Goal: Transaction & Acquisition: Purchase product/service

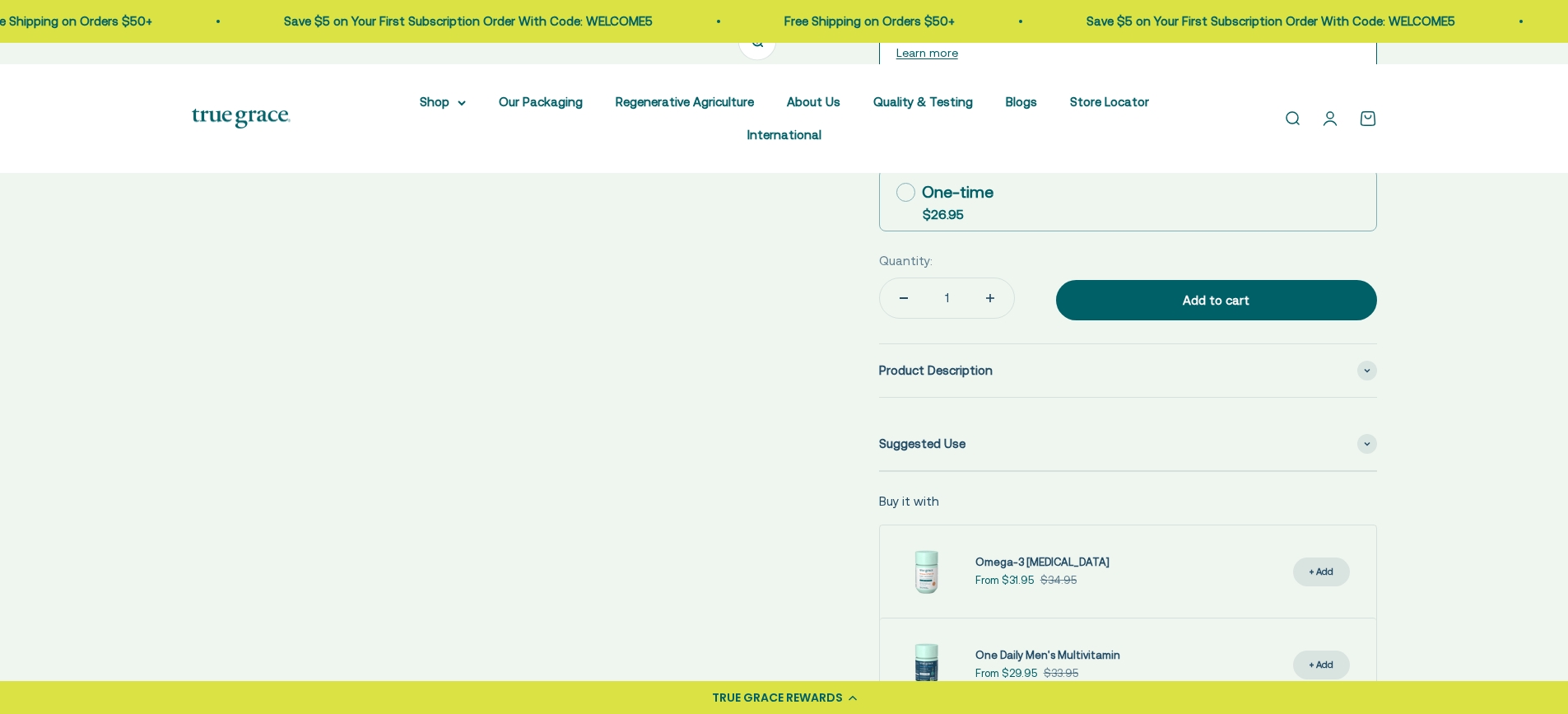
select select "3"
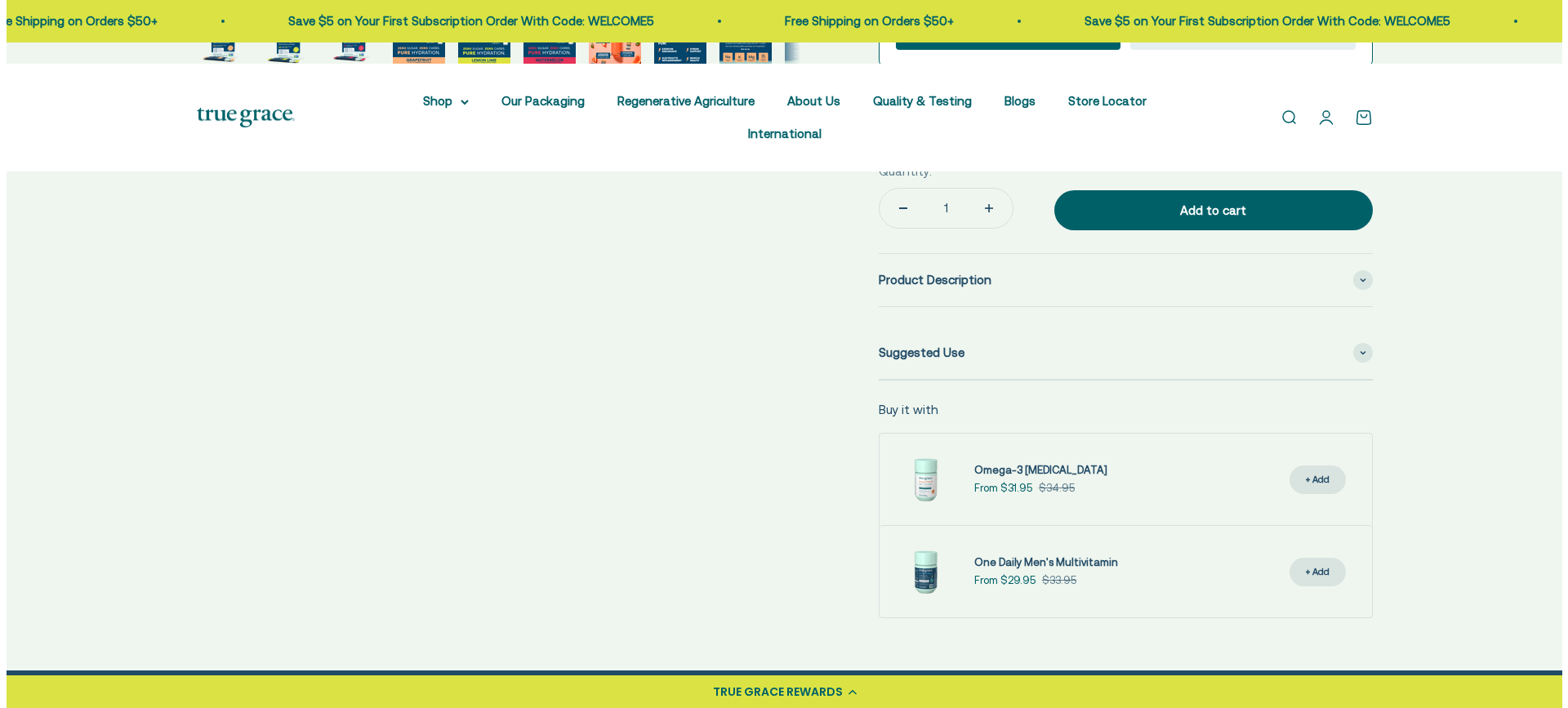
scroll to position [816, 0]
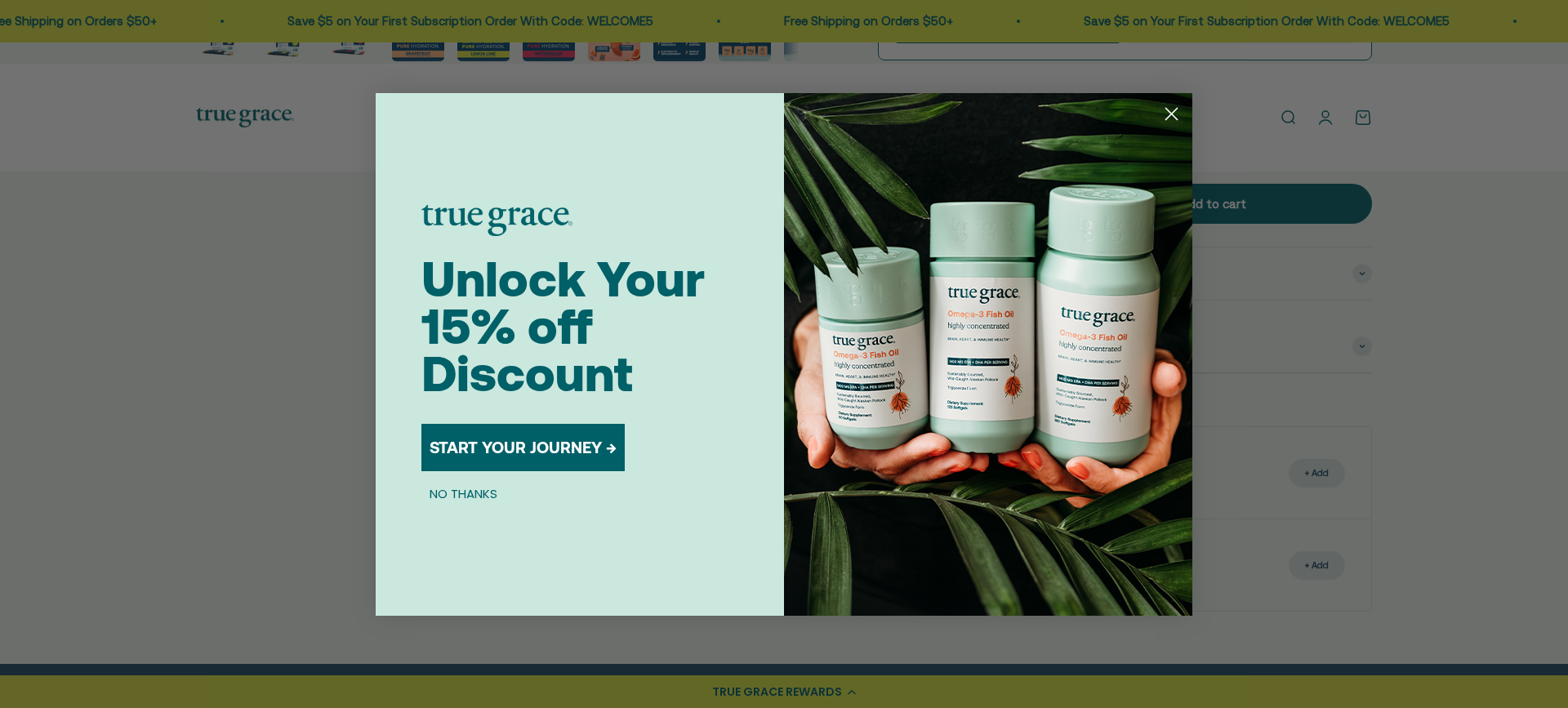
click at [585, 441] on button "START YOUR JOURNEY →" at bounding box center [523, 447] width 204 height 48
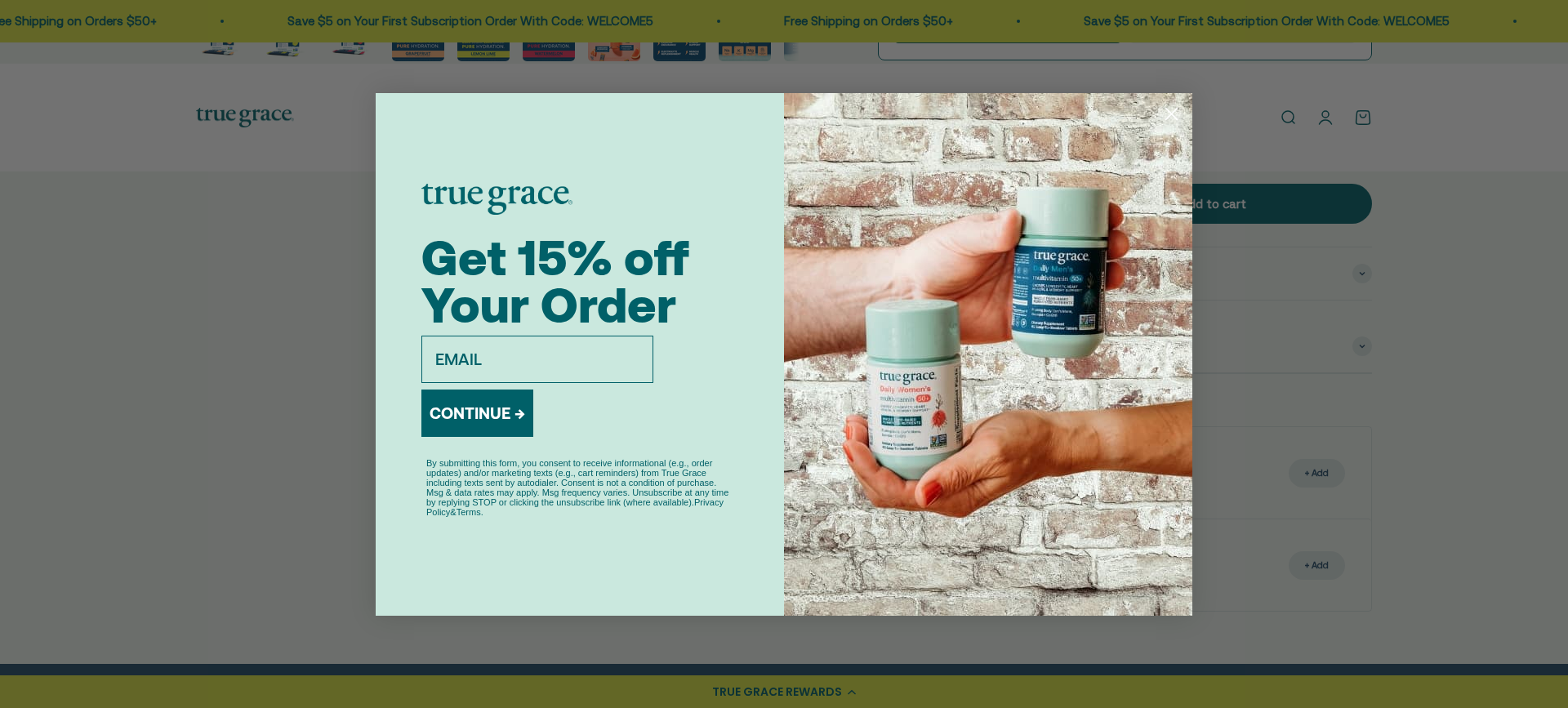
click at [462, 360] on input "email" at bounding box center [538, 360] width 232 height 48
type input "[EMAIL_ADDRESS][DOMAIN_NAME]"
click at [500, 407] on button "CONTINUE →" at bounding box center [477, 413] width 112 height 48
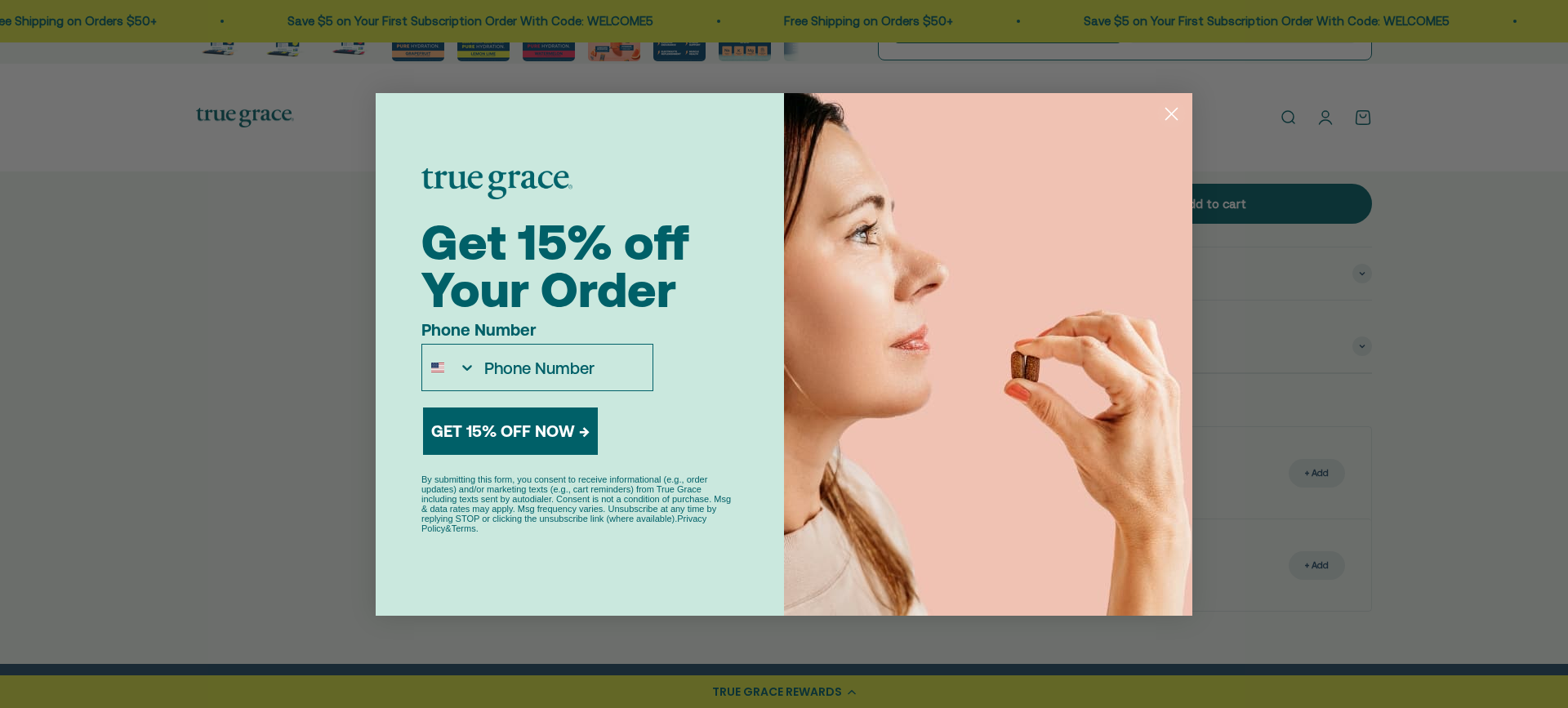
click at [526, 366] on input "Phone Number" at bounding box center [564, 367] width 176 height 46
type input "[PHONE_NUMBER]"
click at [523, 418] on button "GET 15% OFF NOW →" at bounding box center [510, 431] width 175 height 48
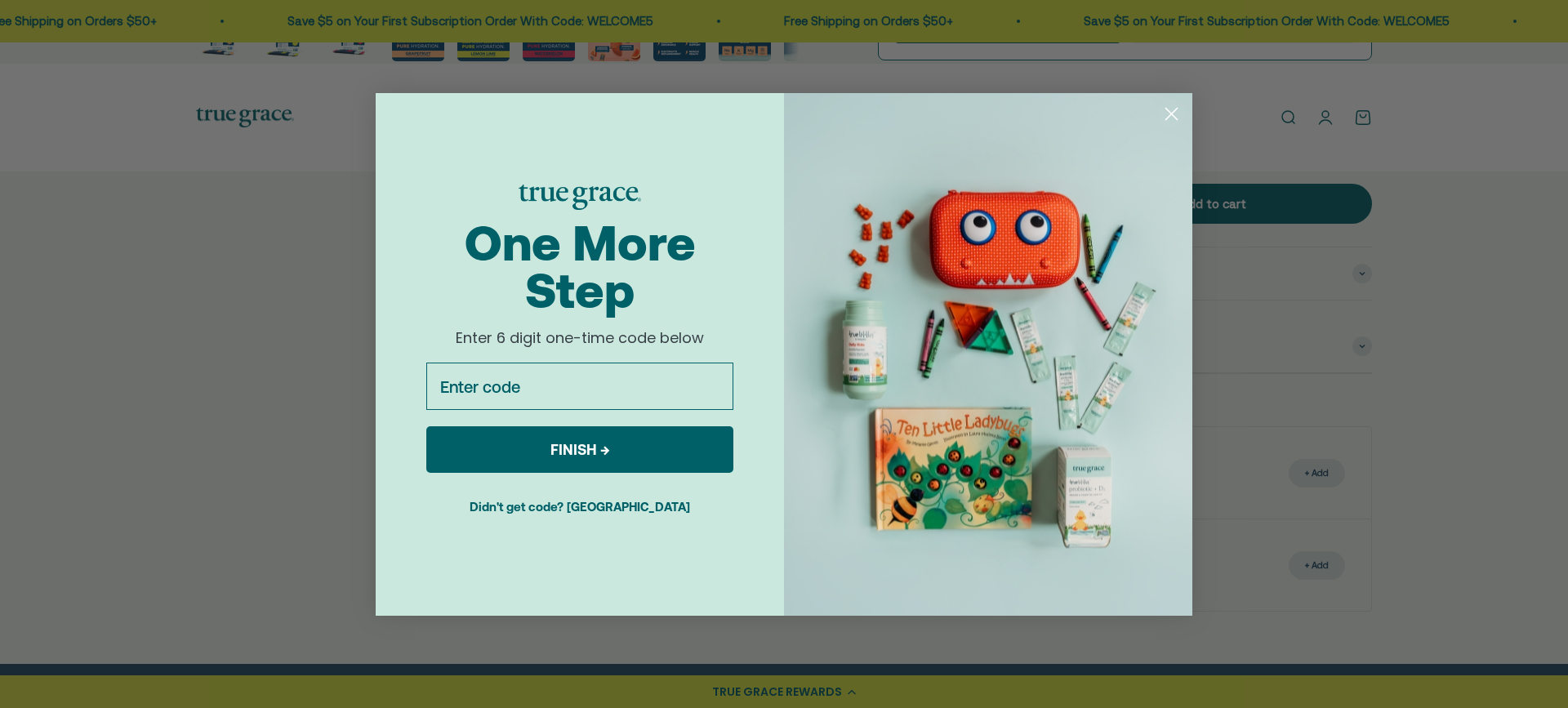
type input "o"
type input "042841"
click at [523, 441] on button "FINISH →" at bounding box center [579, 449] width 307 height 47
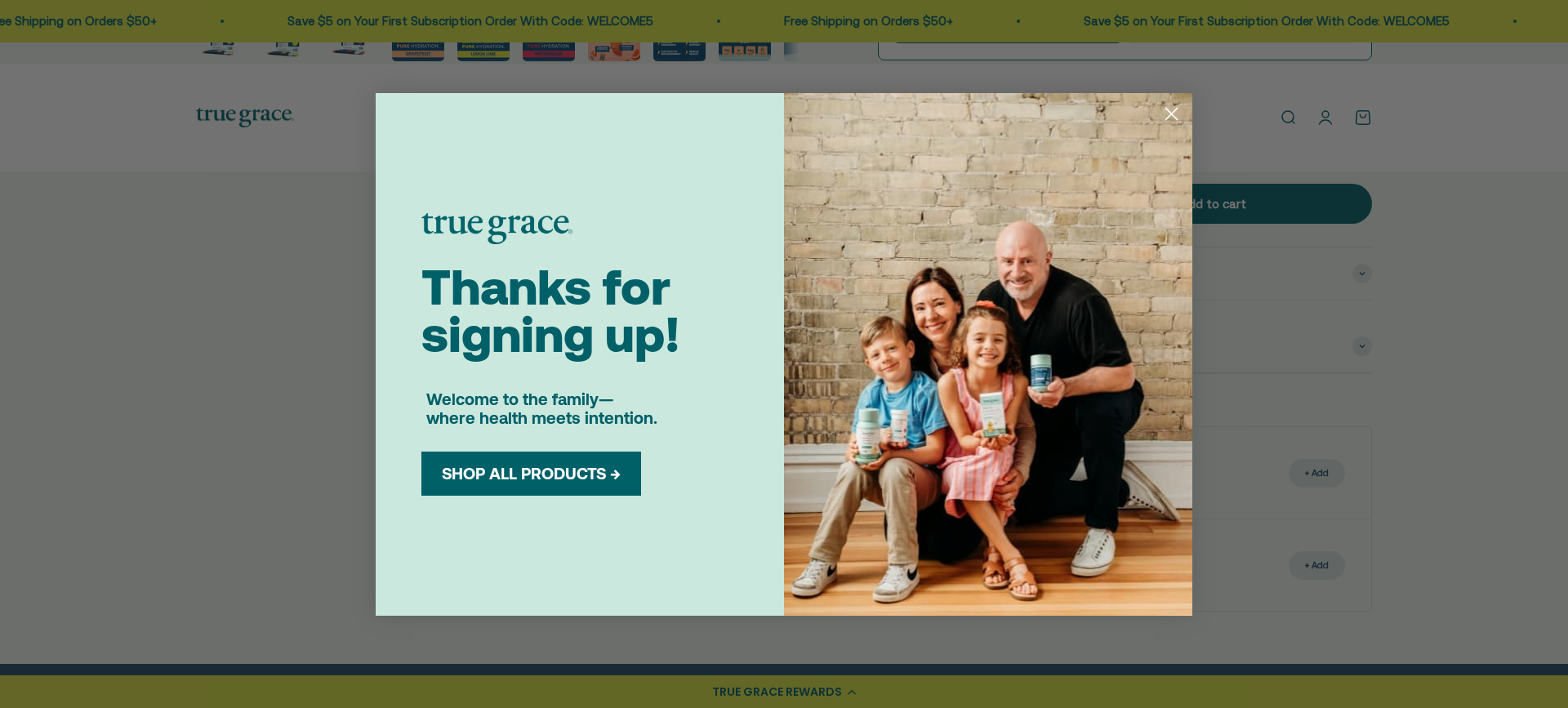
click at [520, 465] on button "SHOP ALL PRODUCTS →" at bounding box center [531, 473] width 195 height 20
